Goal: Information Seeking & Learning: Learn about a topic

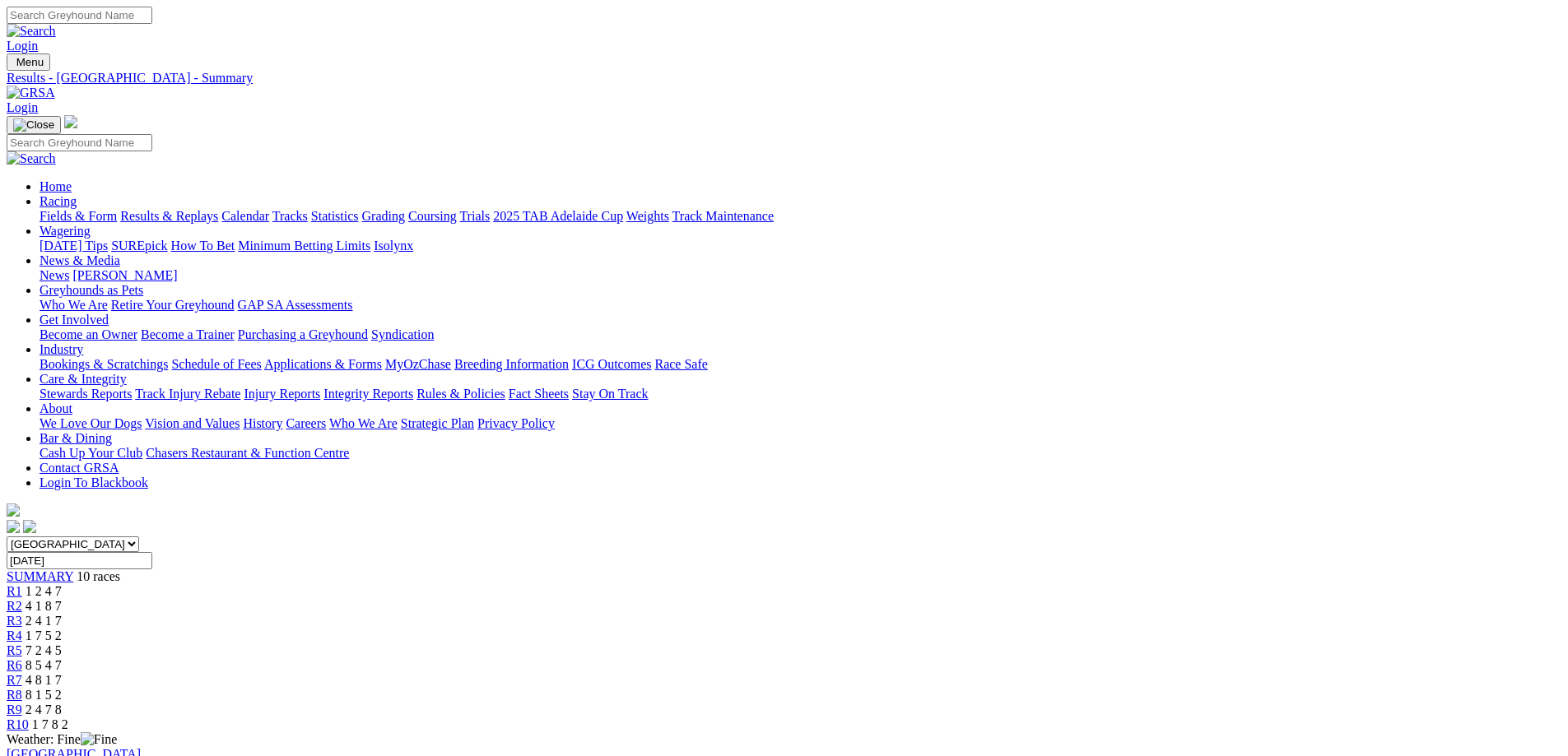
click at [153, 552] on input "Tuesday, 7 Oct 2025" at bounding box center [80, 561] width 146 height 17
type input "Today, 8 Oct 2025"
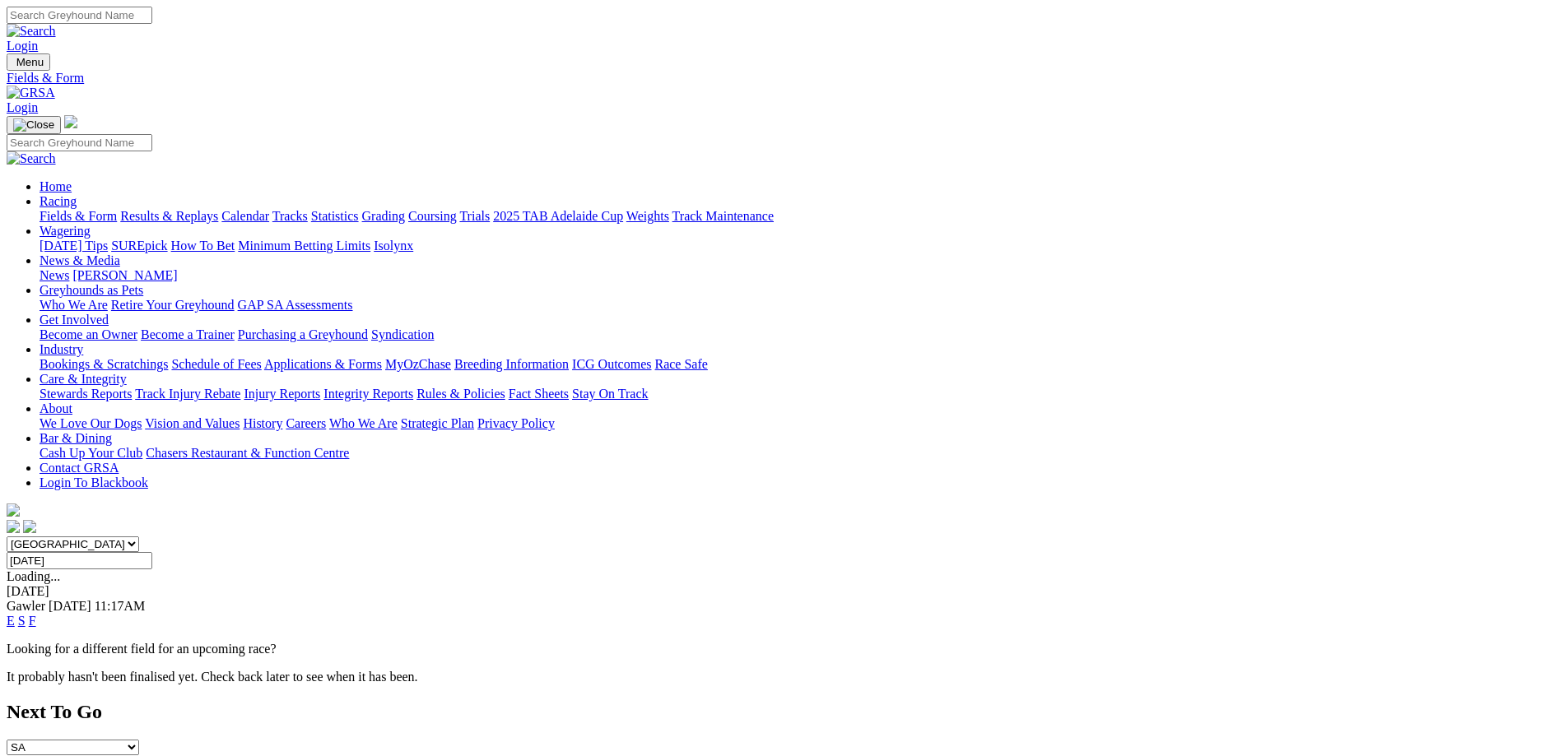
click at [25, 614] on link "S" at bounding box center [22, 621] width 8 height 14
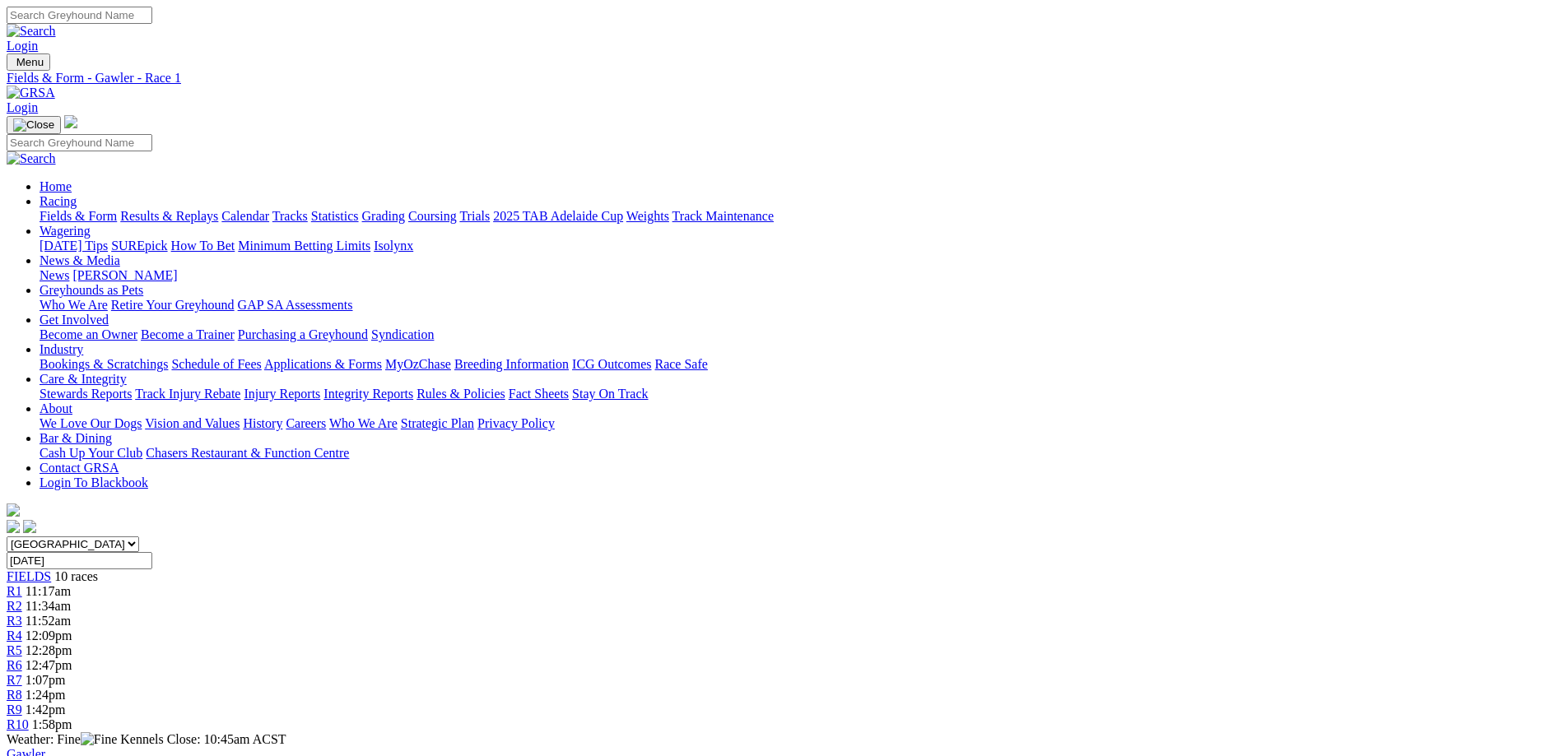
click at [98, 569] on span "10 races" at bounding box center [76, 576] width 44 height 14
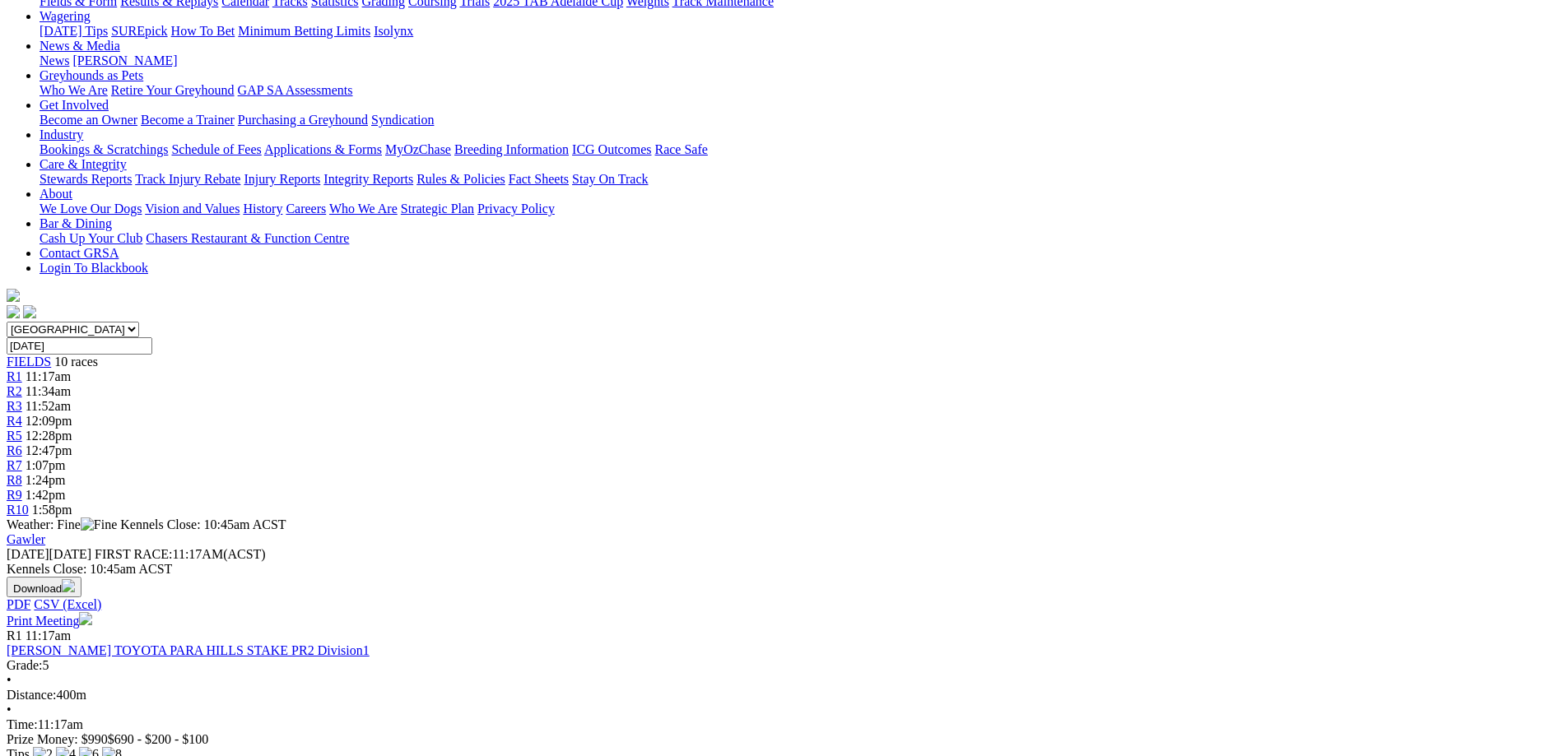
scroll to position [247, 0]
